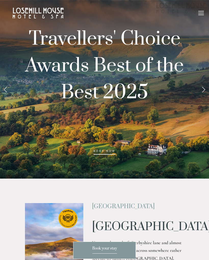
click at [204, 90] on link "Next Slide" at bounding box center [203, 89] width 11 height 15
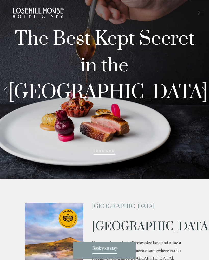
click at [202, 90] on link "Next Slide" at bounding box center [203, 89] width 11 height 15
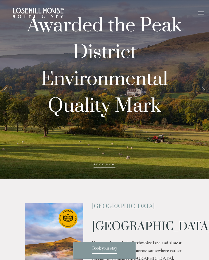
click at [203, 90] on link "Next Slide" at bounding box center [203, 89] width 11 height 15
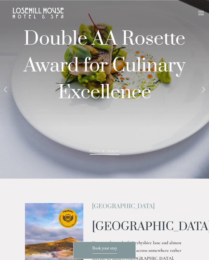
click at [203, 89] on link "Next Slide" at bounding box center [203, 89] width 11 height 15
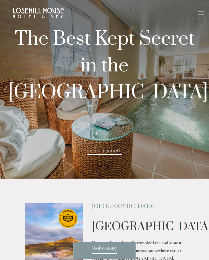
click at [203, 91] on link "Next Slide" at bounding box center [203, 89] width 11 height 15
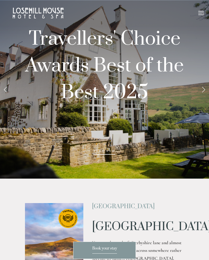
click at [205, 89] on link "Next Slide" at bounding box center [203, 89] width 11 height 15
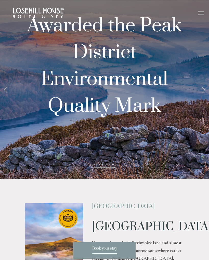
click at [205, 91] on link "Next Slide" at bounding box center [203, 89] width 11 height 15
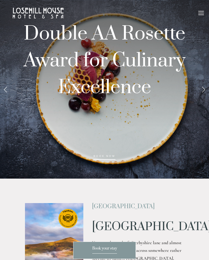
click at [205, 89] on link "Next Slide" at bounding box center [203, 89] width 11 height 15
click at [202, 91] on link "Next Slide" at bounding box center [203, 89] width 11 height 15
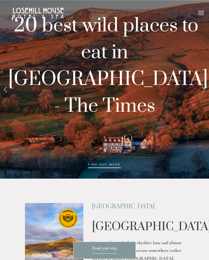
click at [202, 89] on link "Next Slide" at bounding box center [203, 89] width 11 height 15
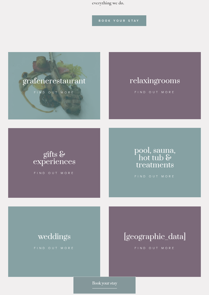
scroll to position [323, 0]
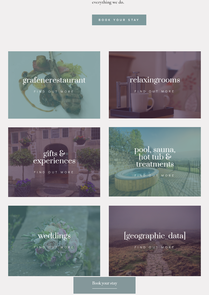
click at [158, 93] on div at bounding box center [155, 84] width 92 height 67
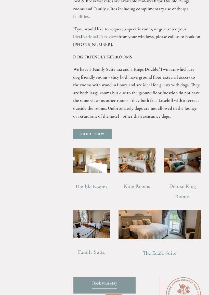
scroll to position [351, 0]
click at [165, 249] on link "The Edale Suite" at bounding box center [159, 252] width 33 height 6
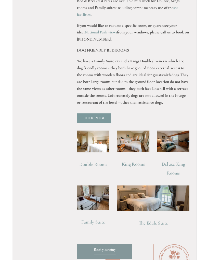
scroll to position [365, 0]
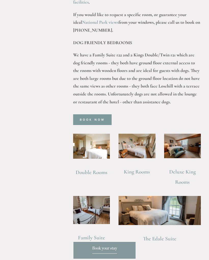
click at [188, 133] on img at bounding box center [182, 145] width 37 height 24
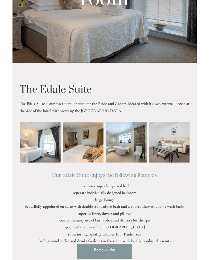
scroll to position [93, 0]
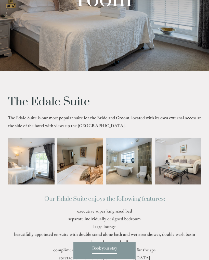
click at [35, 162] on img at bounding box center [22, 161] width 70 height 46
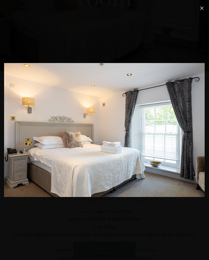
click at [202, 9] on link "Close" at bounding box center [202, 8] width 6 height 6
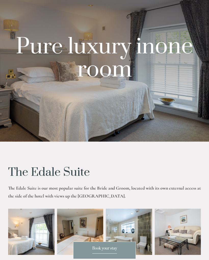
scroll to position [0, 0]
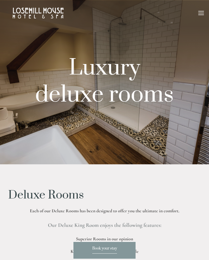
click at [117, 124] on div at bounding box center [104, 82] width 209 height 164
click at [140, 122] on div at bounding box center [104, 82] width 209 height 164
click at [203, 12] on div at bounding box center [201, 14] width 6 height 6
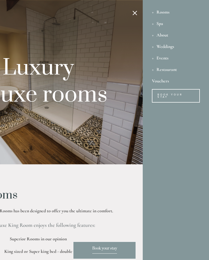
click at [164, 9] on div "Rooms" at bounding box center [176, 11] width 48 height 11
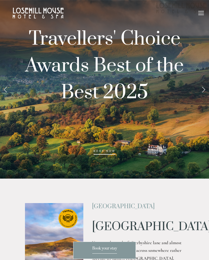
scroll to position [337, 0]
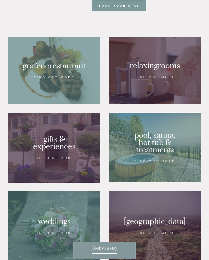
click at [60, 68] on div at bounding box center [54, 70] width 92 height 67
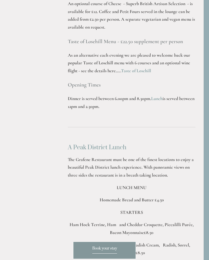
scroll to position [792, 5]
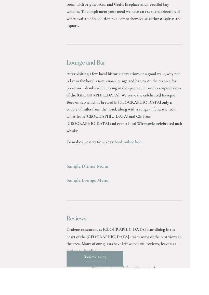
scroll to position [1486, 0]
click at [104, 179] on strong "Sample Dinner Menu" at bounding box center [96, 182] width 46 height 6
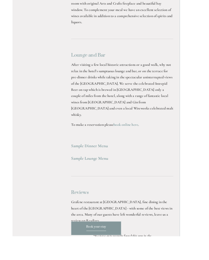
scroll to position [1502, 0]
